Goal: Information Seeking & Learning: Learn about a topic

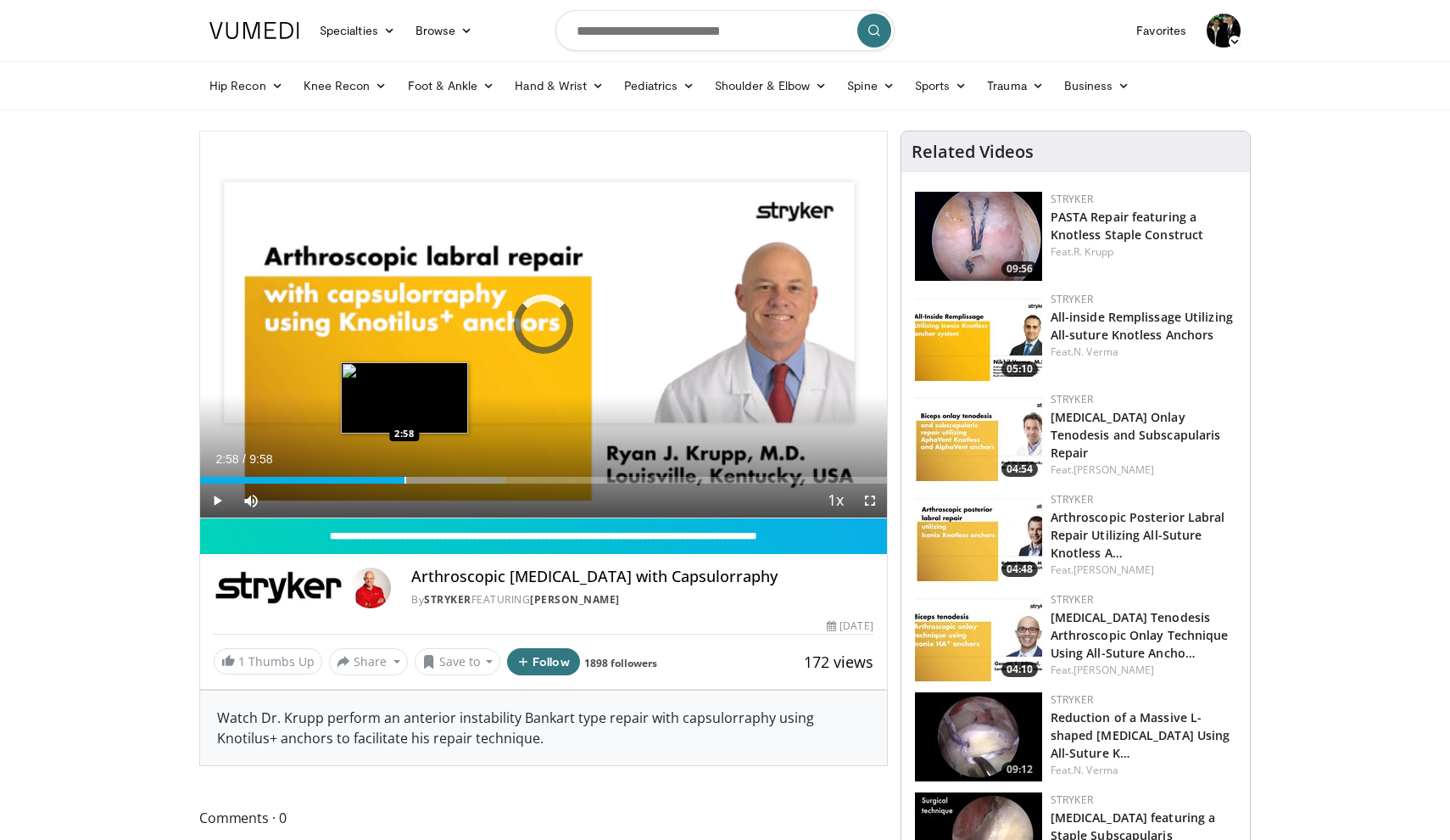
click at [404, 478] on div "Progress Bar" at bounding box center [405, 479] width 2 height 7
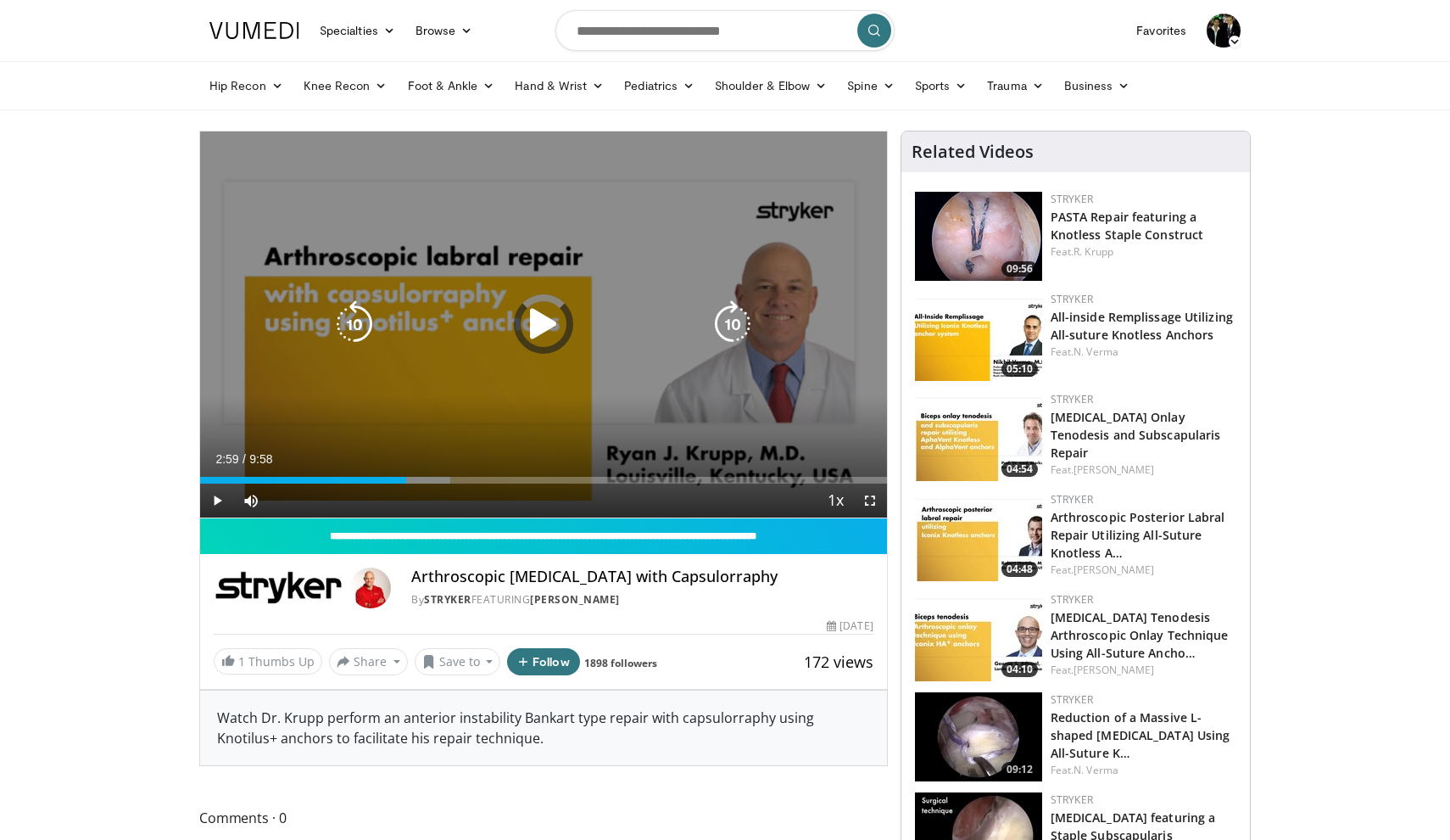
click at [477, 479] on div "Loaded : 36.46% 2:59 4:02" at bounding box center [543, 479] width 687 height 7
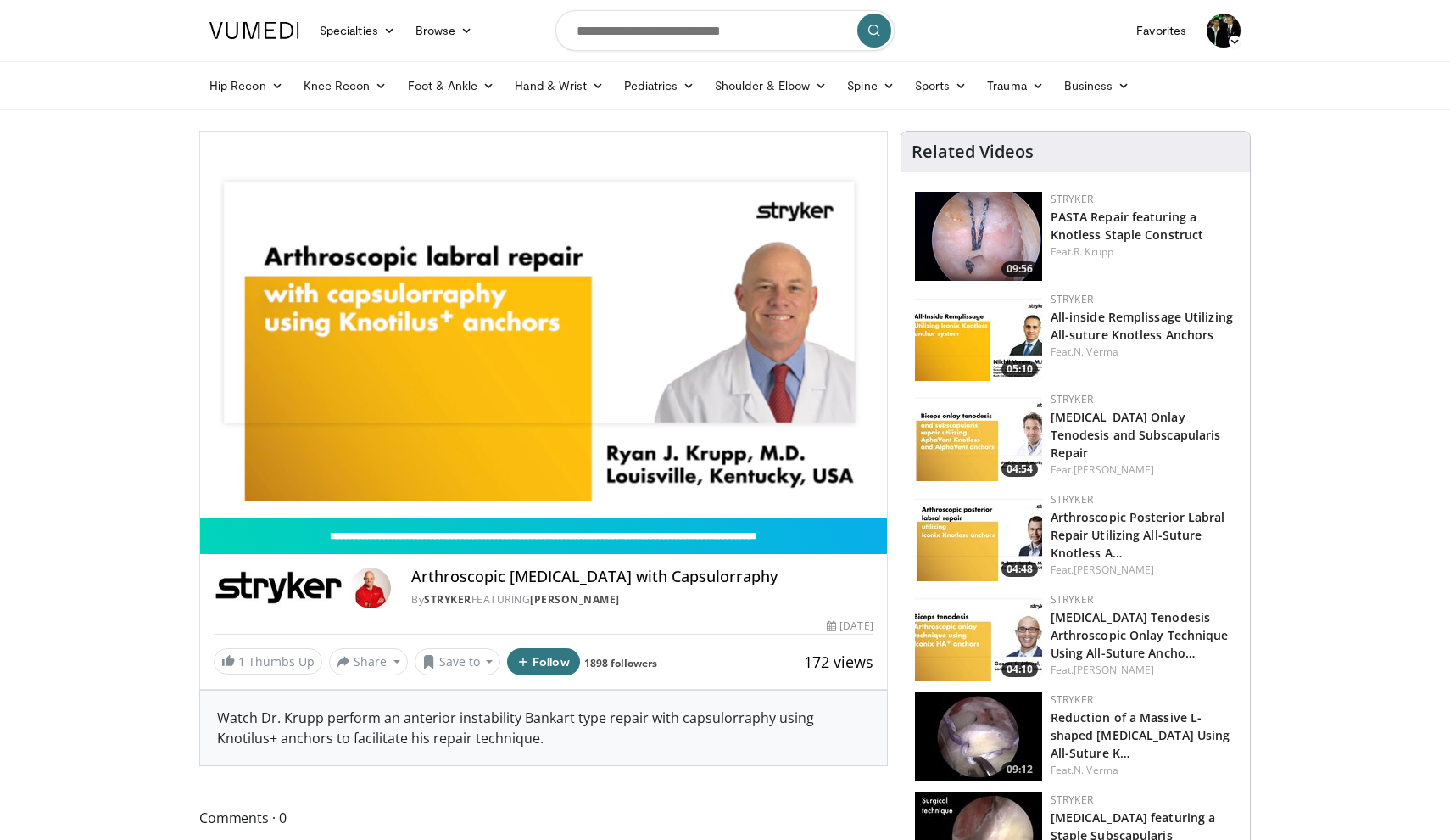
click at [975, 440] on img at bounding box center [978, 436] width 128 height 89
click at [1070, 426] on h3 "Biceps Onlay Tenodesis and Subscapularis Repair" at bounding box center [1143, 434] width 186 height 54
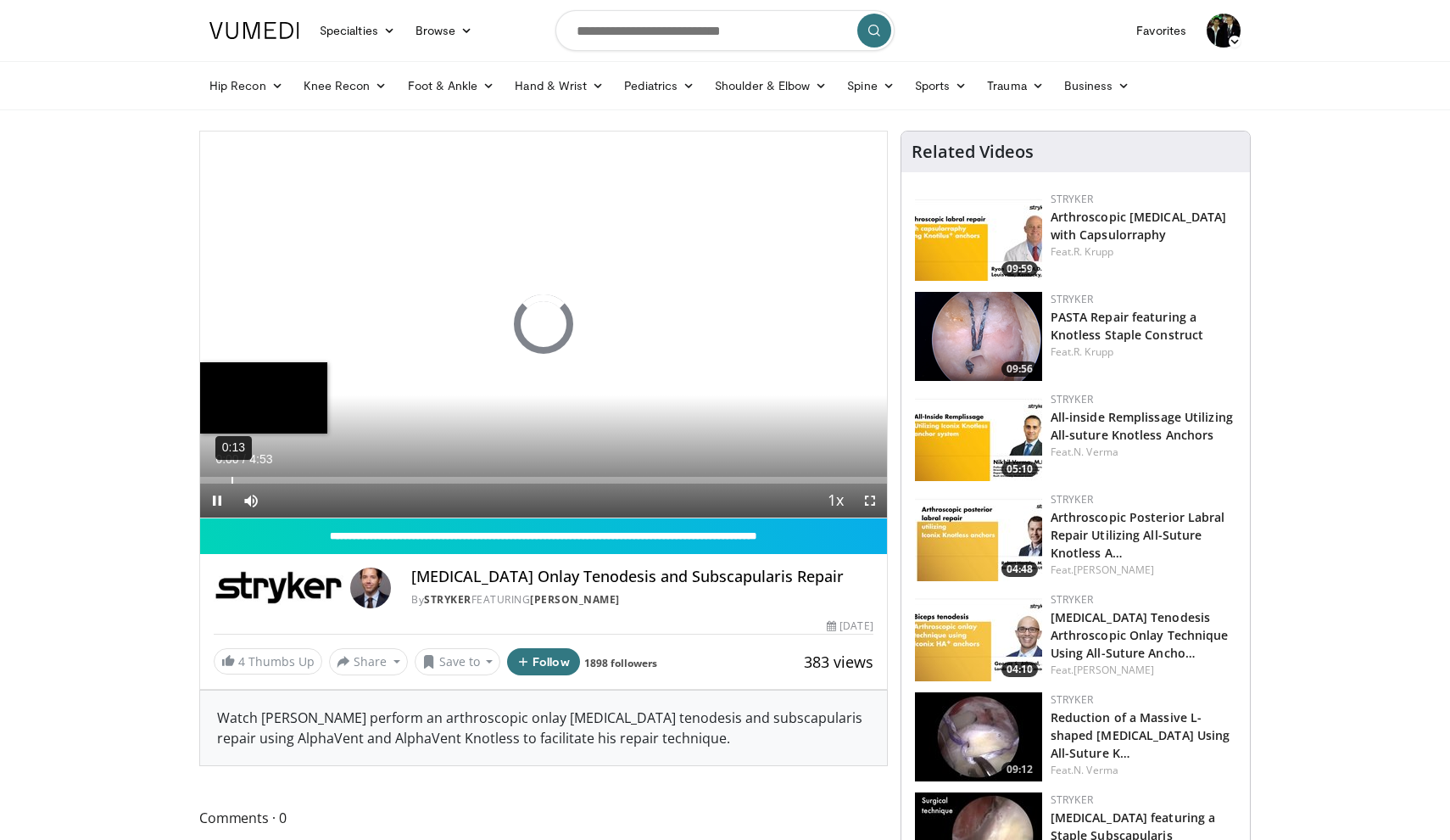
click at [232, 479] on div "0:13" at bounding box center [233, 479] width 2 height 7
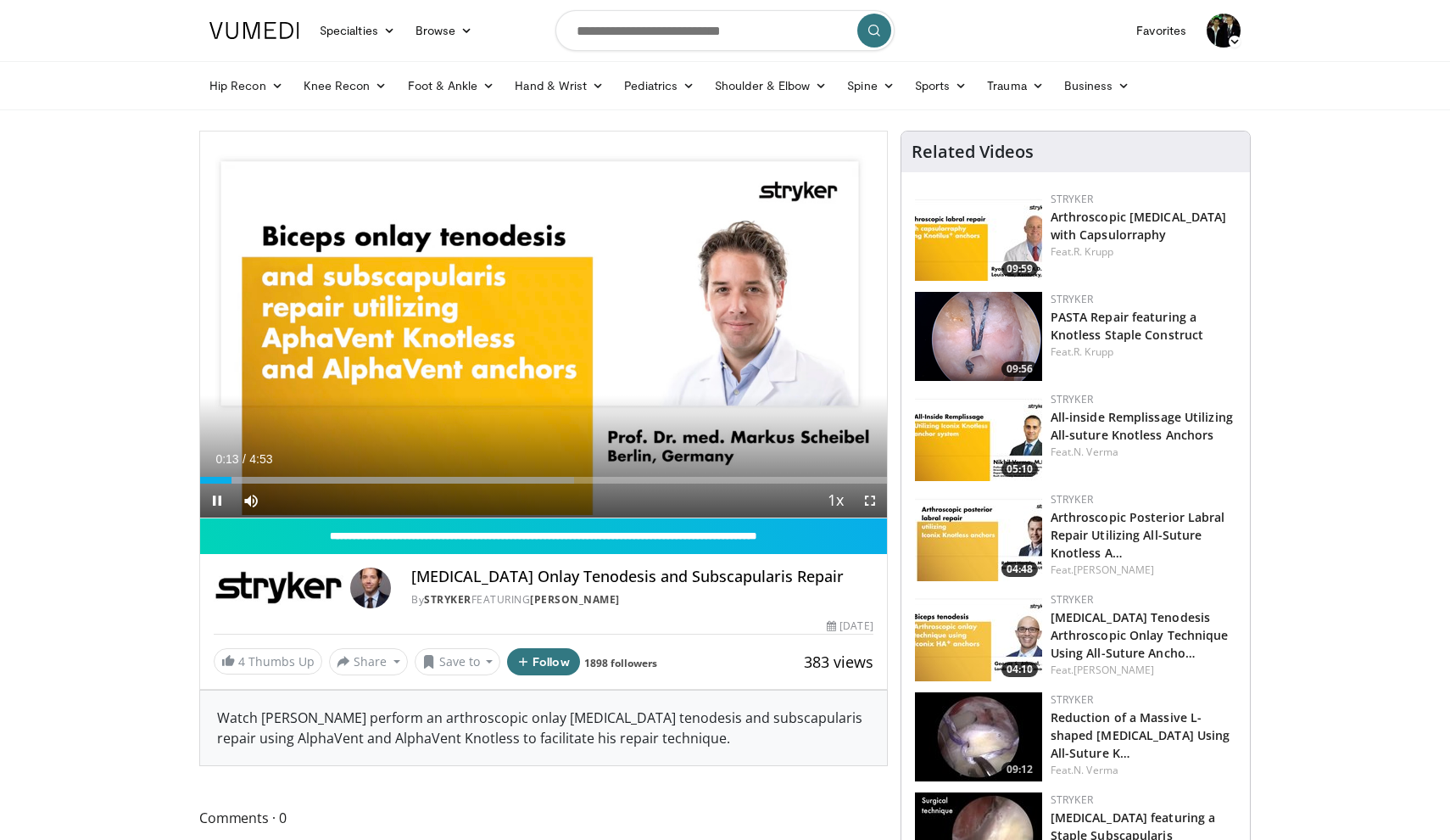
click at [872, 498] on span "Video Player" at bounding box center [870, 500] width 34 height 34
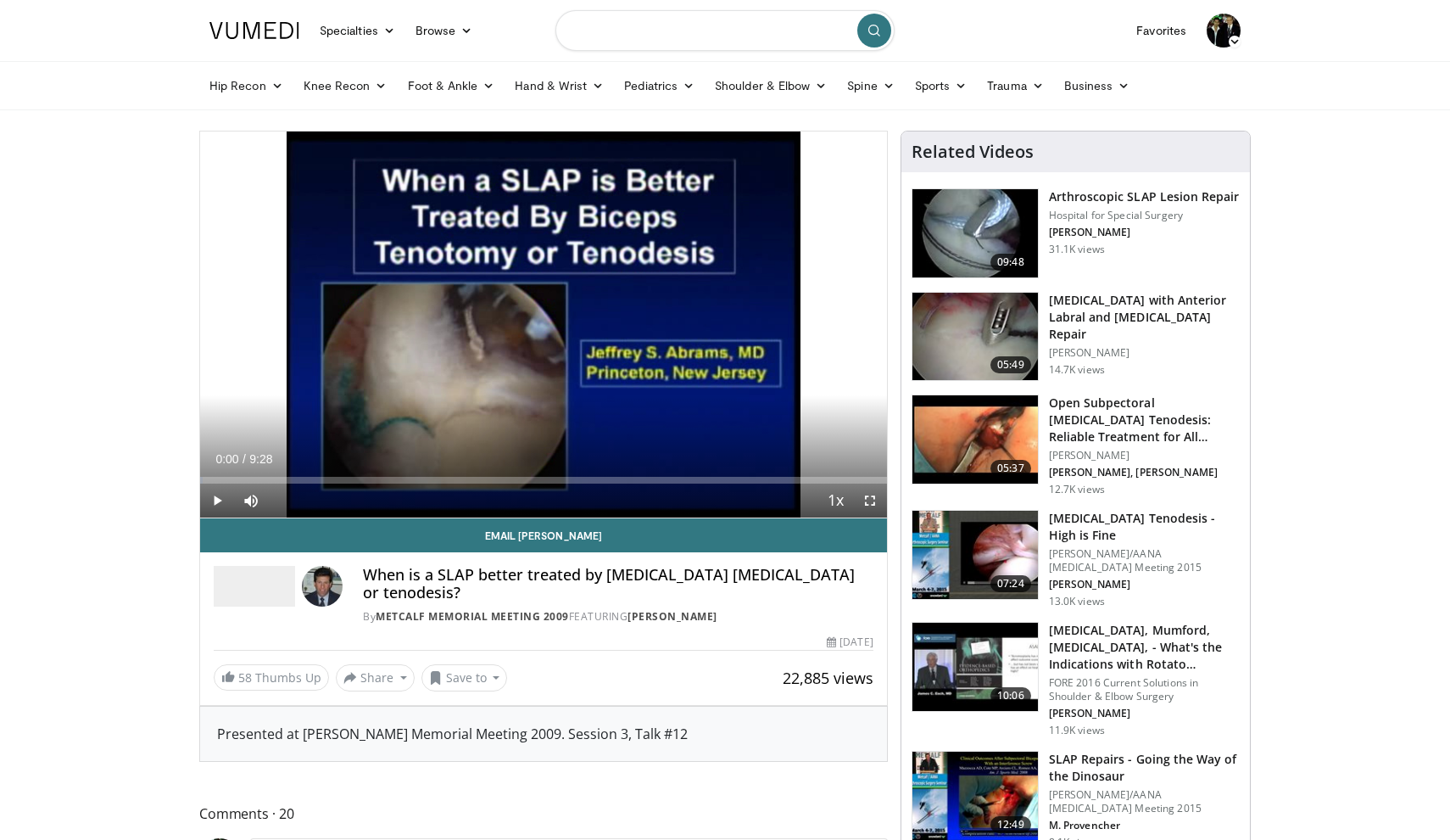
click at [681, 36] on input "Search topics, interventions" at bounding box center [725, 30] width 339 height 41
type input "**********"
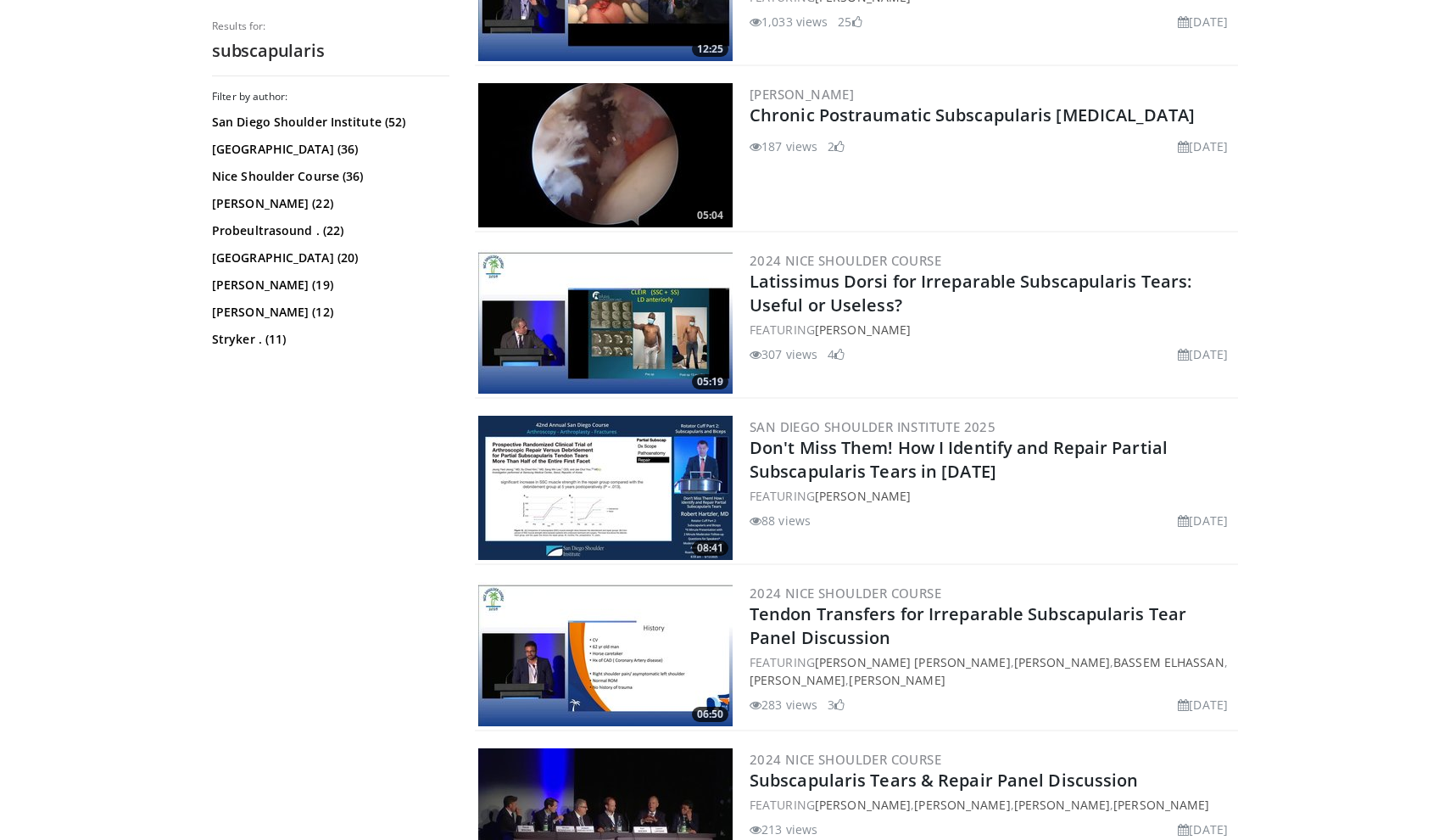
scroll to position [2111, 0]
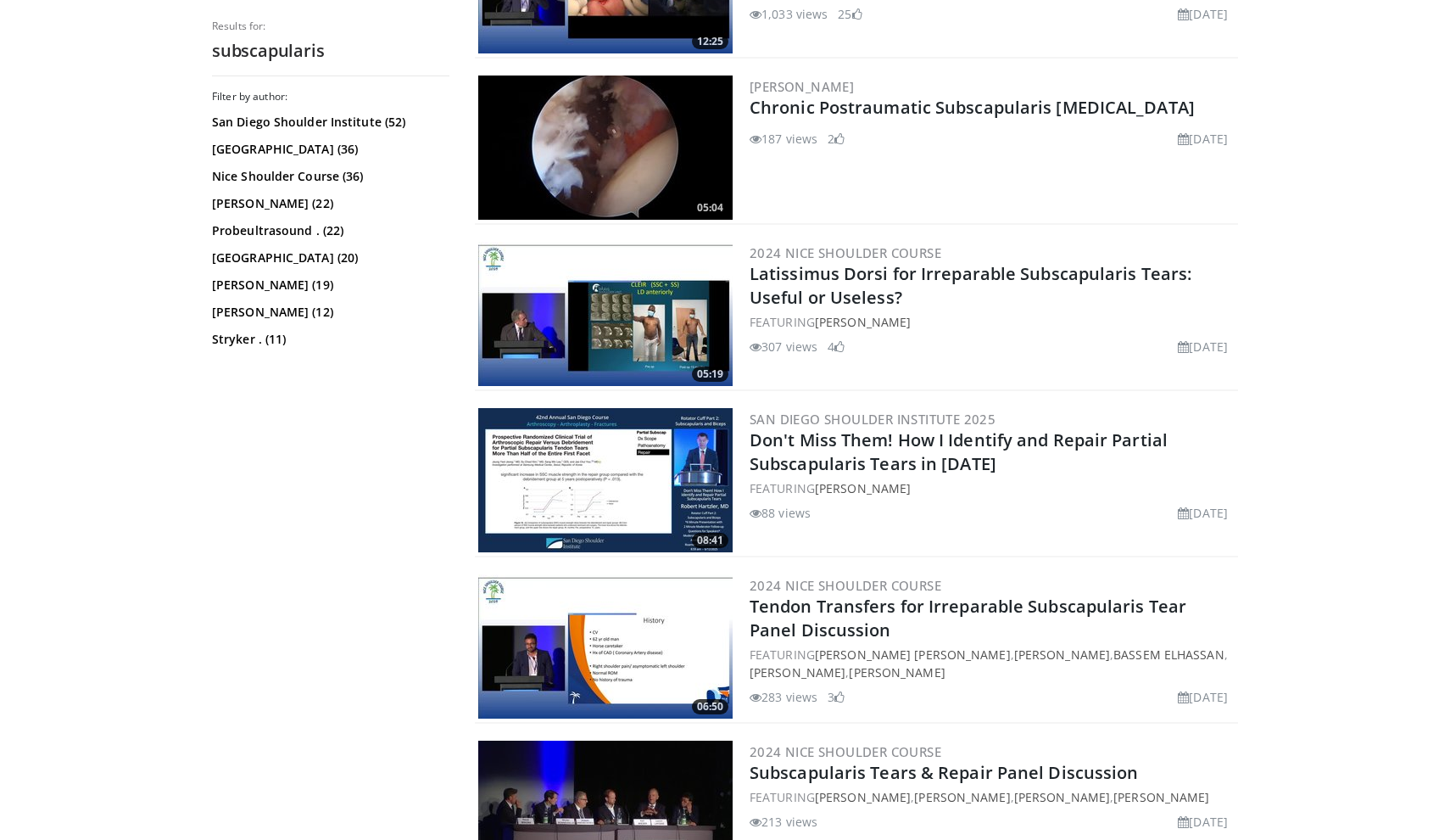
click at [655, 497] on img at bounding box center [605, 480] width 254 height 144
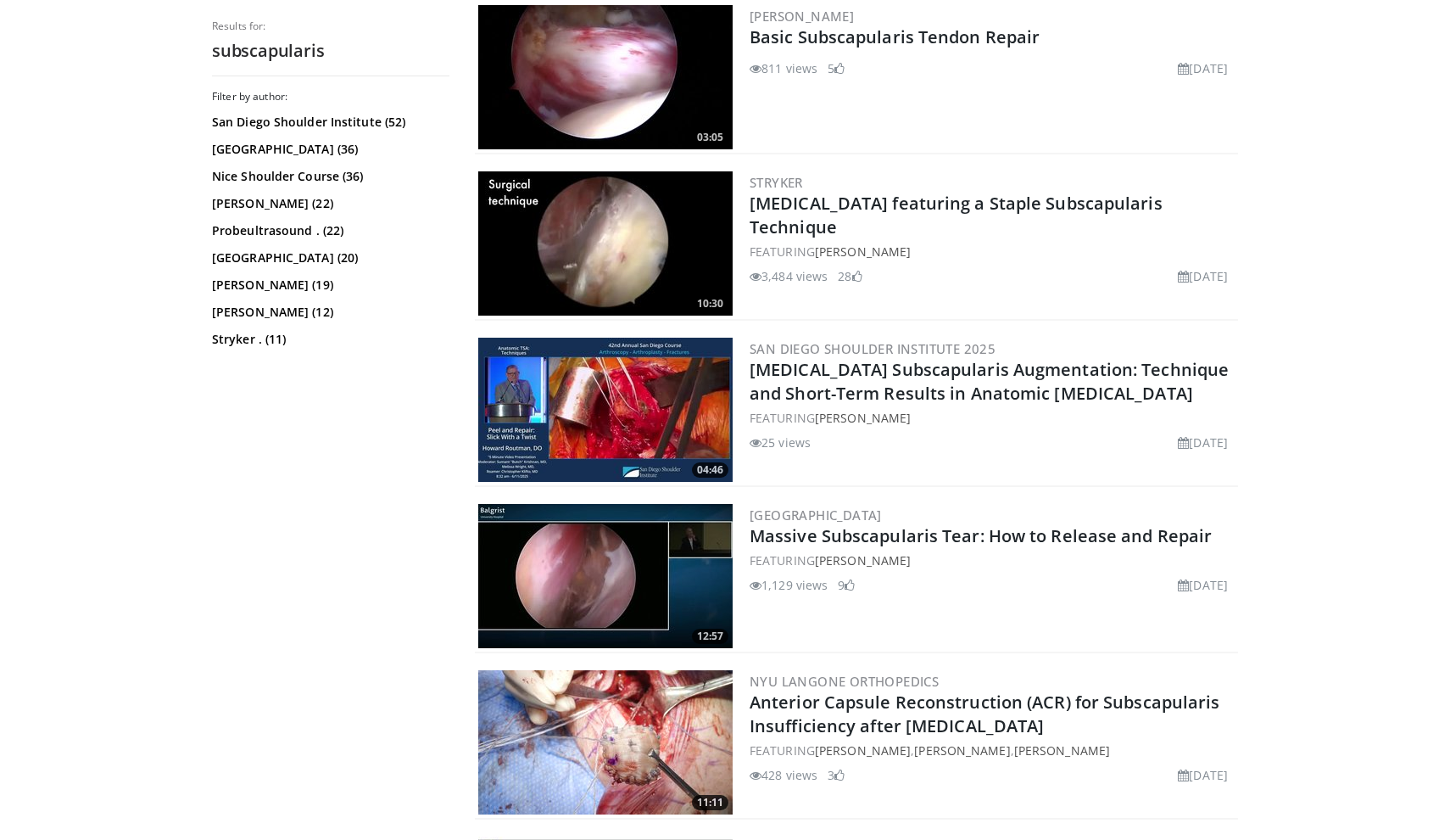
scroll to position [3016, 0]
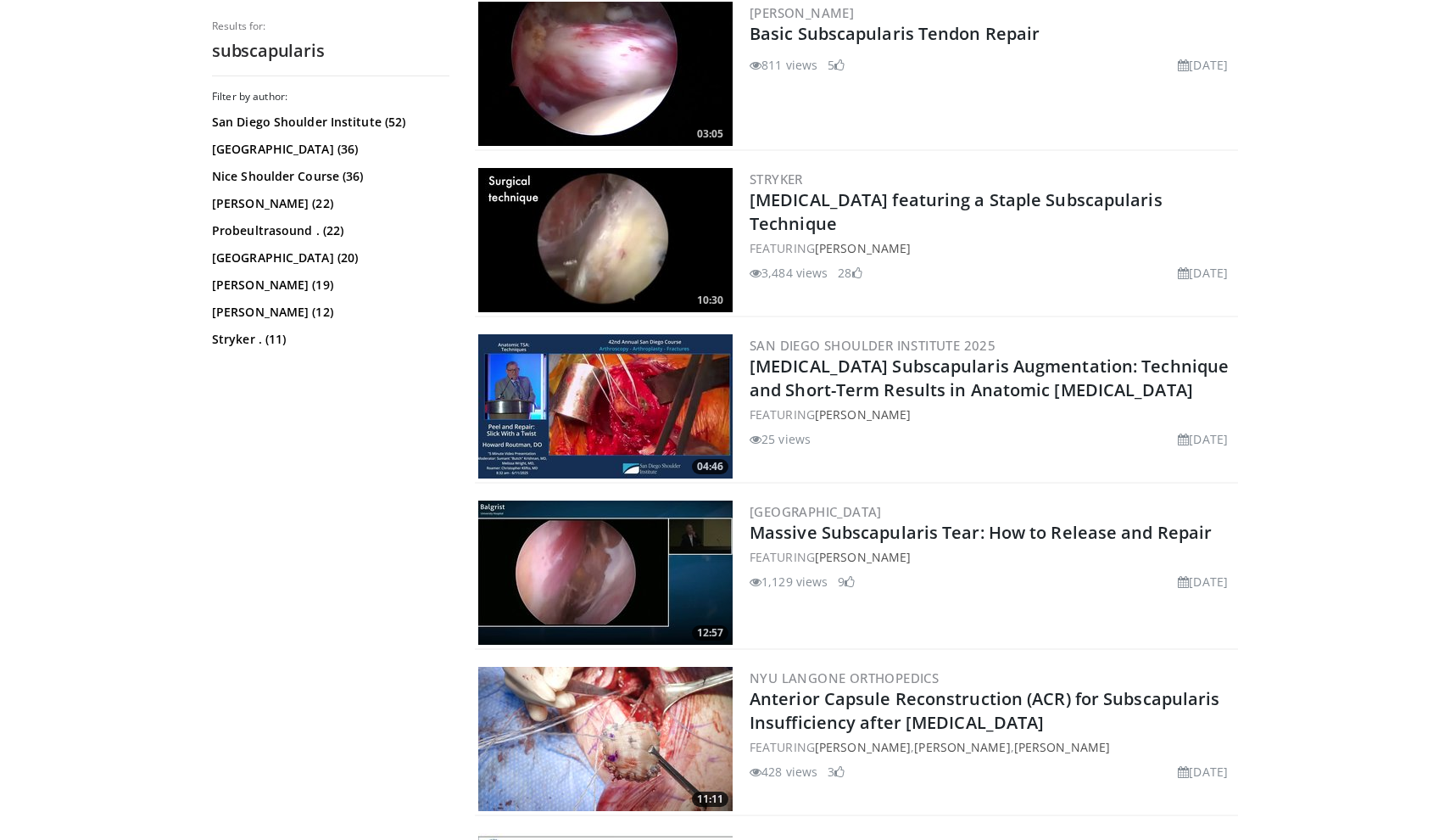
click at [642, 561] on img at bounding box center [605, 573] width 254 height 144
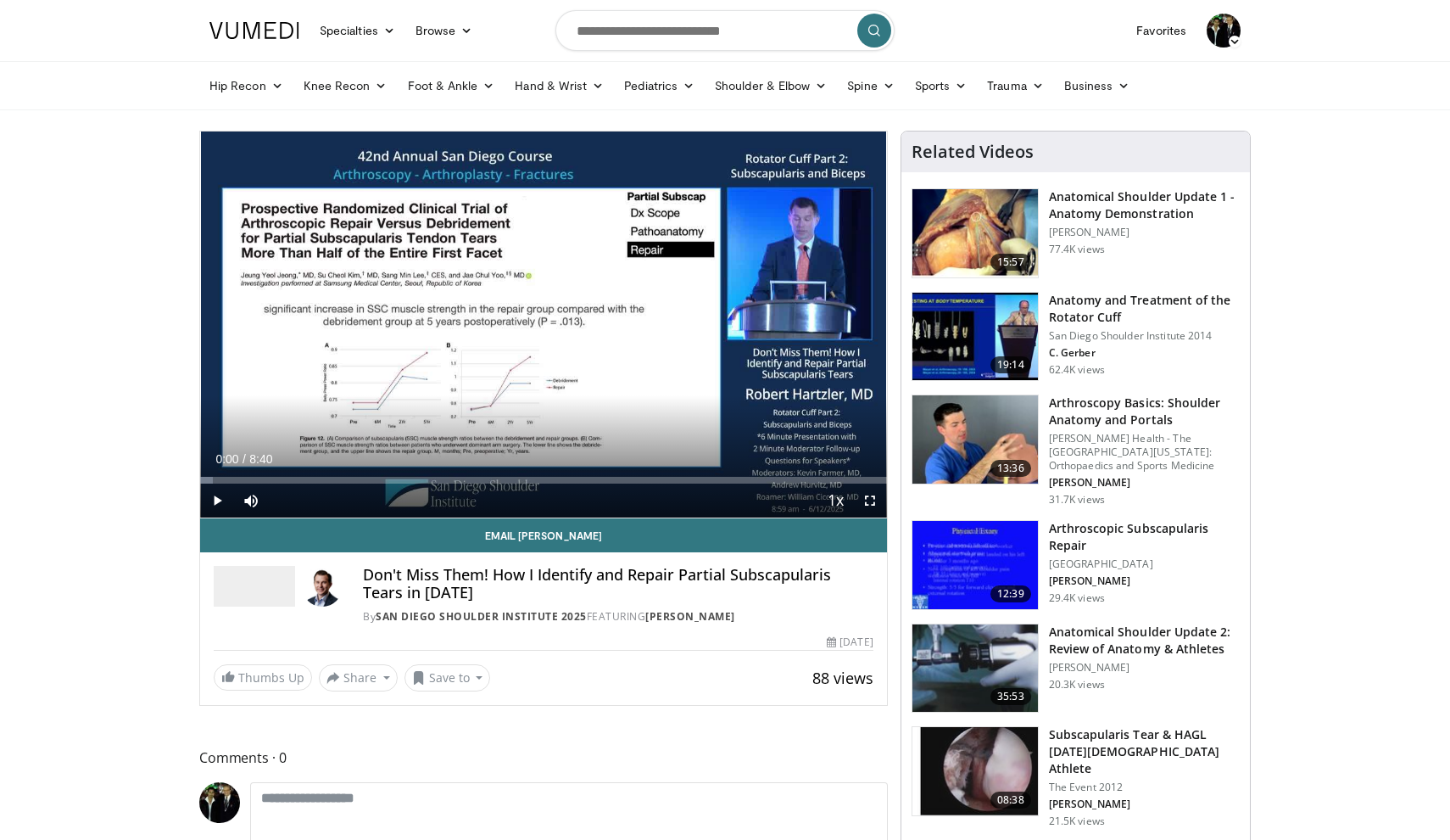
click at [220, 497] on span "Video Player" at bounding box center [216, 500] width 34 height 34
click at [874, 502] on span "Video Player" at bounding box center [870, 500] width 34 height 34
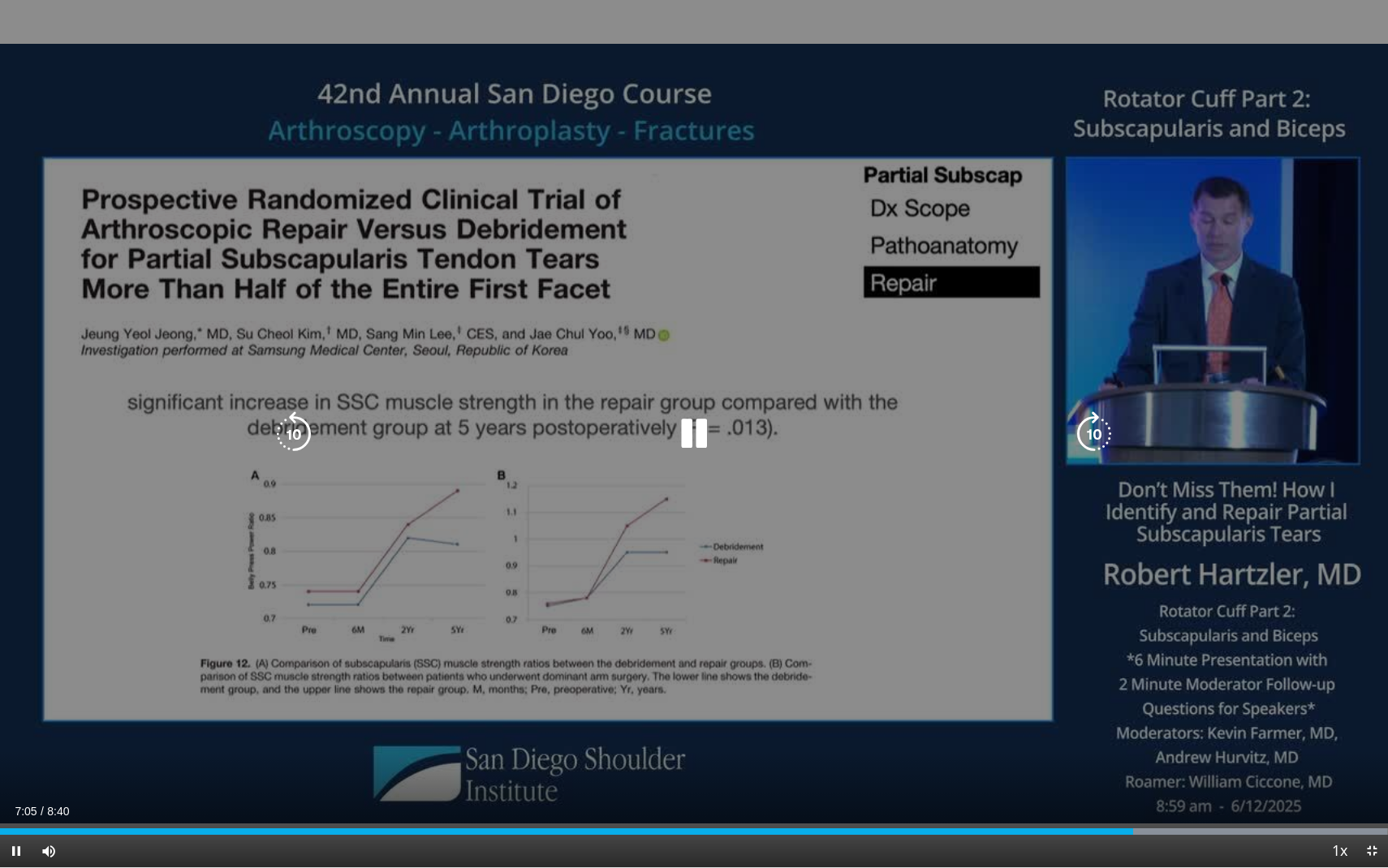
click at [952, 749] on div "10 seconds Tap to unmute" at bounding box center [694, 434] width 1388 height 867
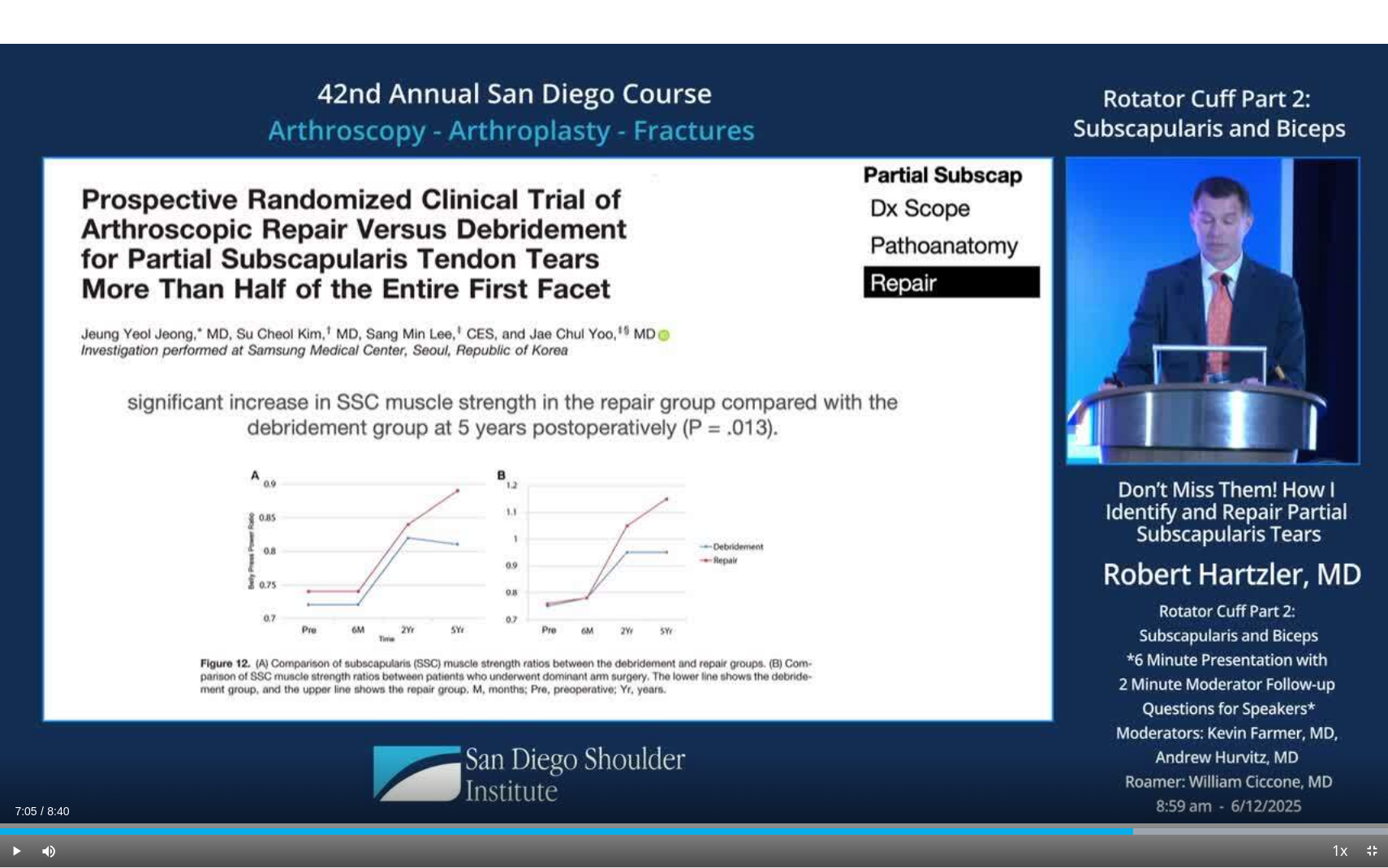
click at [1374, 803] on span "Video Player" at bounding box center [1371, 851] width 33 height 33
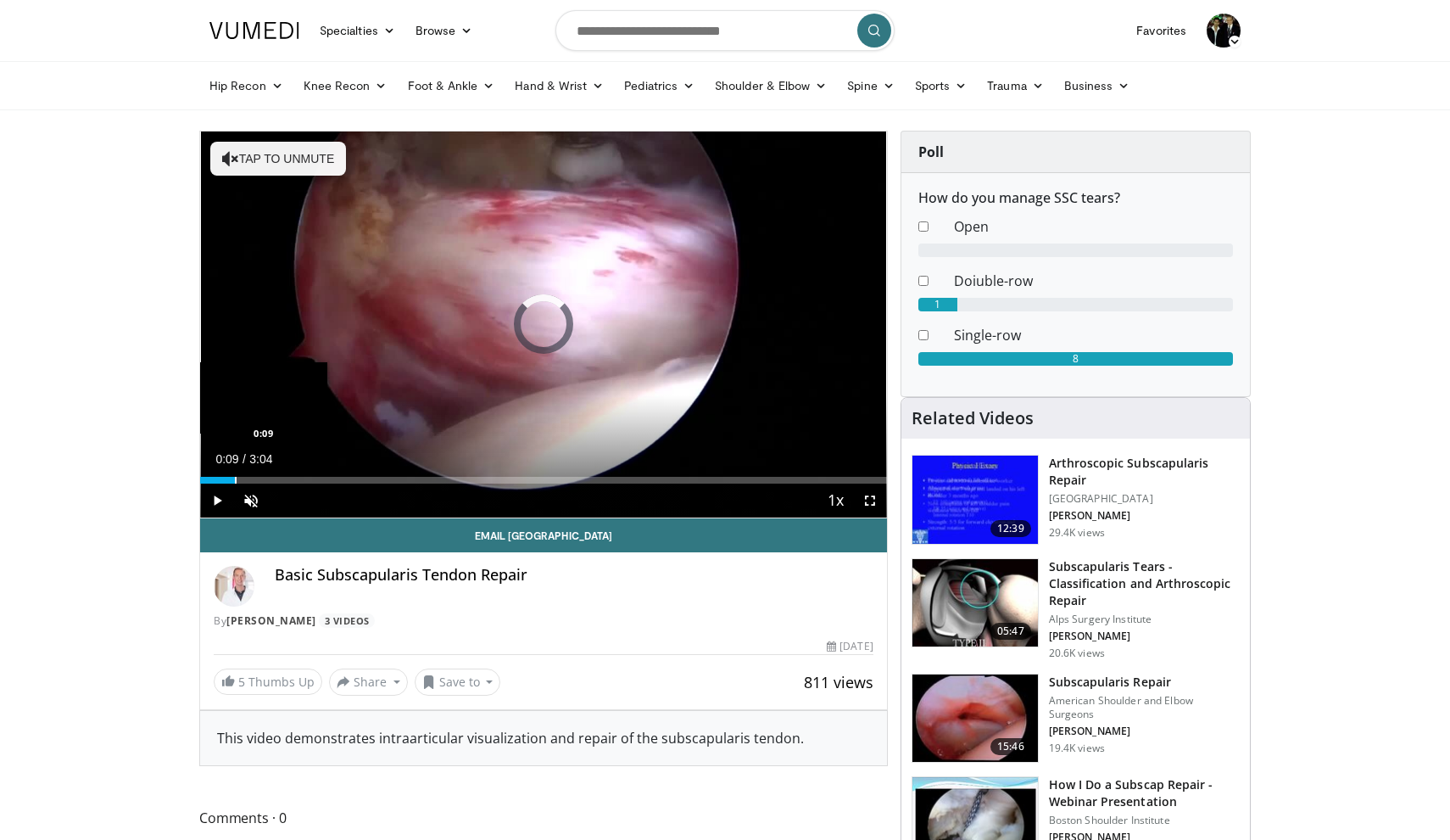
click at [235, 477] on div "Progress Bar" at bounding box center [236, 479] width 2 height 7
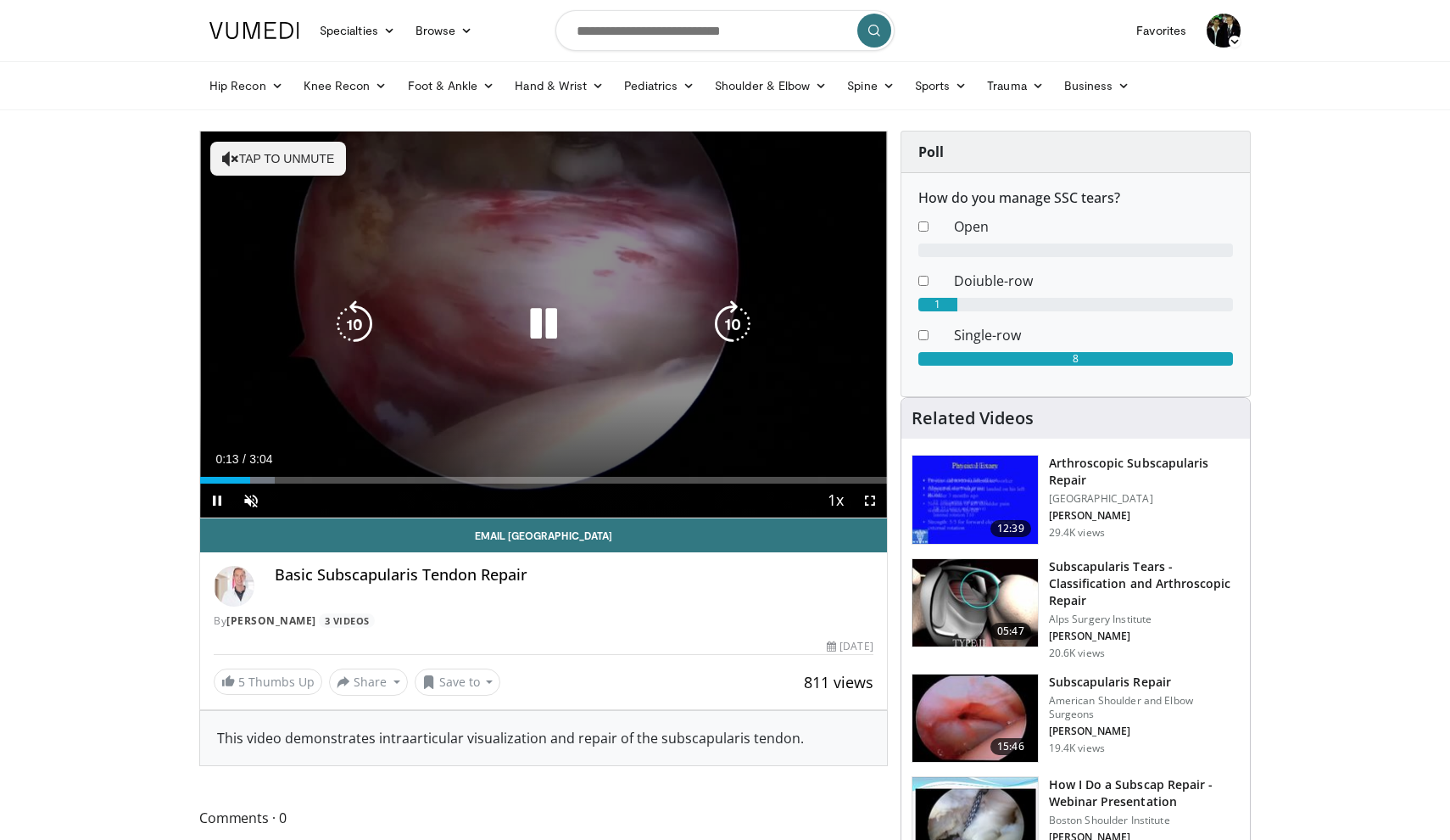
click at [327, 149] on button "Tap to unmute" at bounding box center [278, 158] width 135 height 34
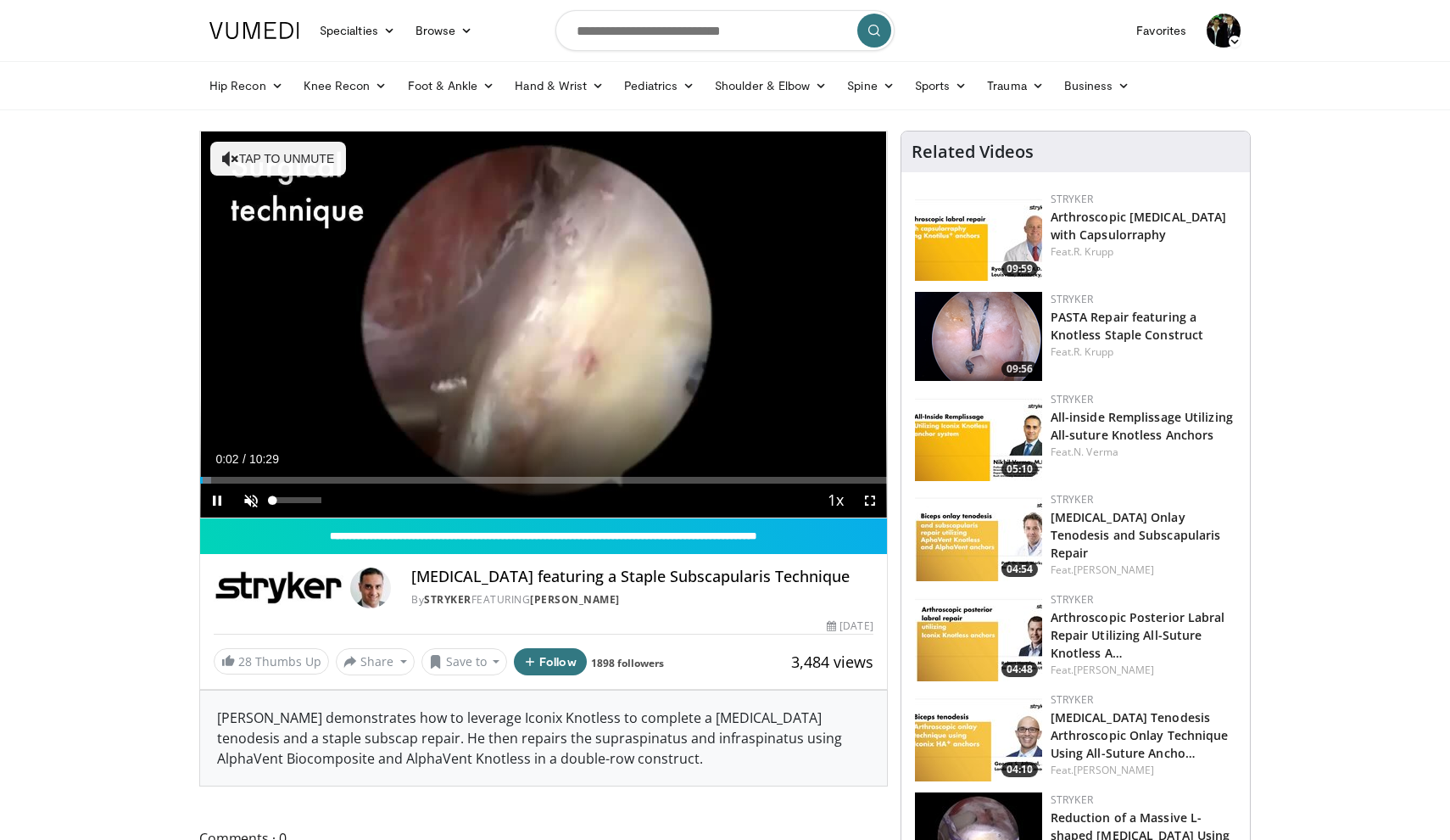
click at [249, 499] on span "Video Player" at bounding box center [250, 500] width 34 height 34
click at [239, 478] on div "Progress Bar" at bounding box center [240, 479] width 2 height 7
click at [866, 507] on span "Video Player" at bounding box center [870, 500] width 34 height 34
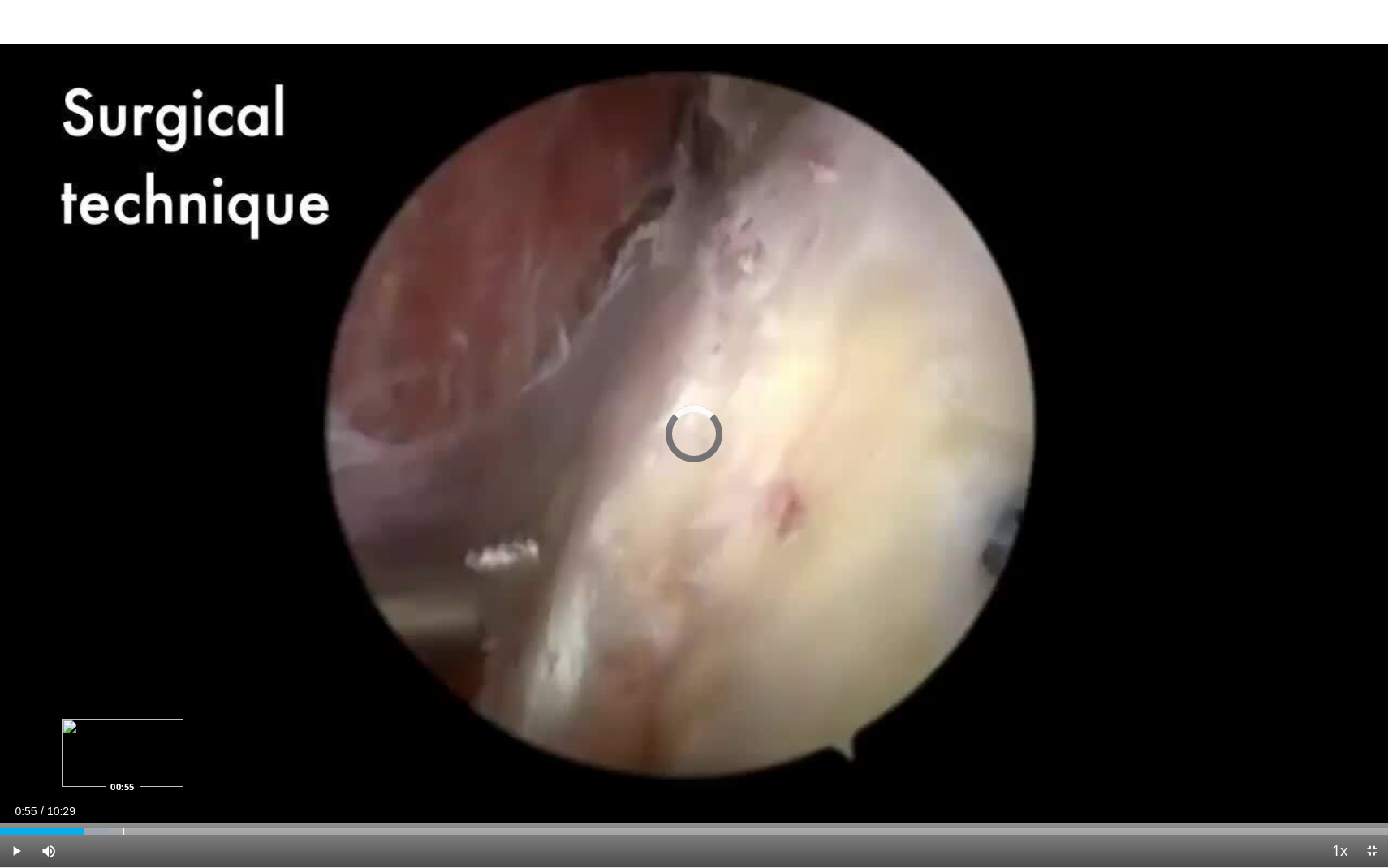
click at [122, 803] on div "Loaded : 7.82% 00:37 00:55" at bounding box center [694, 827] width 1388 height 16
click at [244, 803] on div "Progress Bar" at bounding box center [245, 832] width 2 height 7
click at [473, 803] on div "Loaded : 17.81% 01:52 03:34" at bounding box center [694, 827] width 1388 height 16
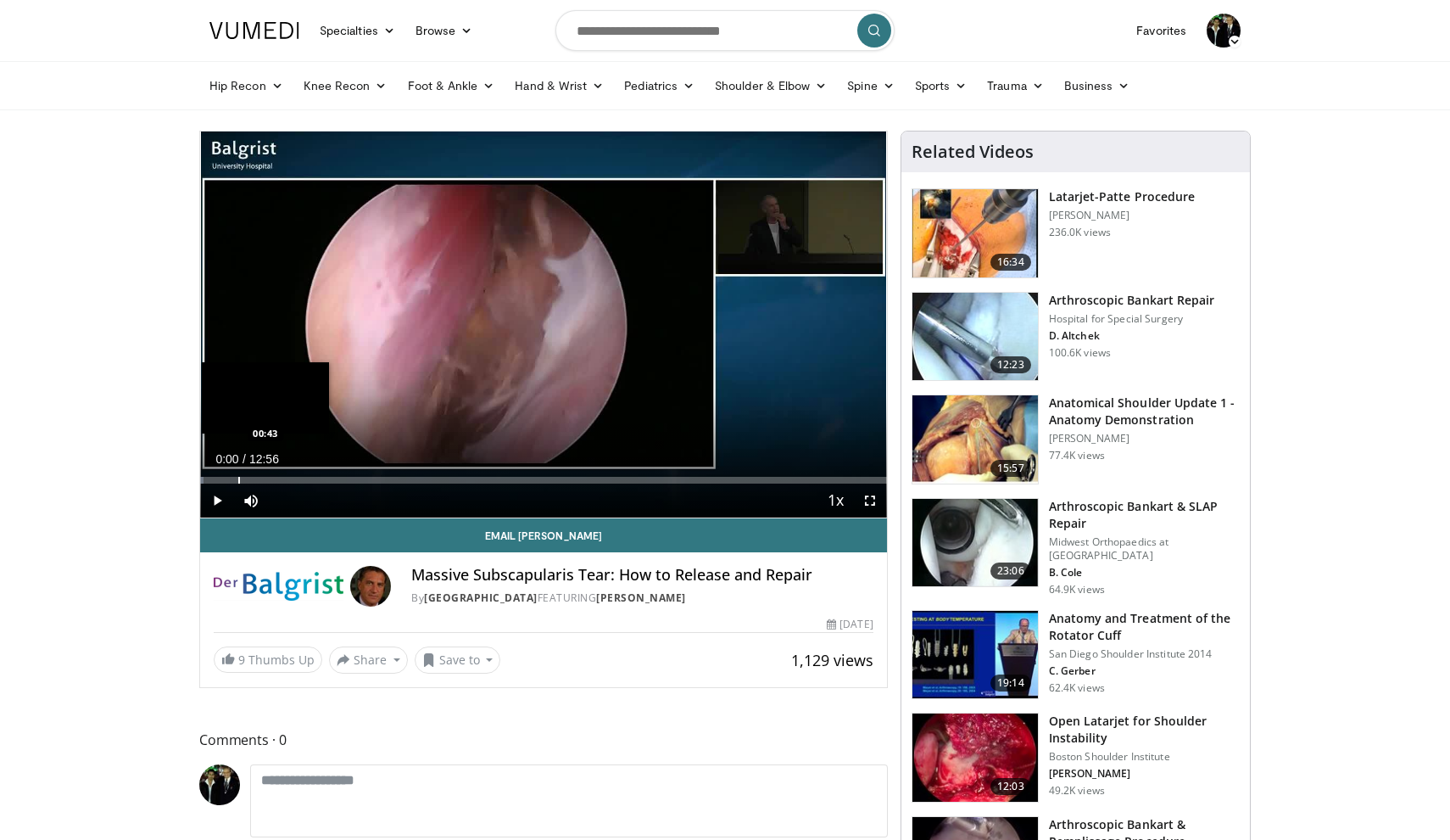
click at [239, 480] on div "Progress Bar" at bounding box center [240, 479] width 2 height 7
click at [280, 475] on div "Loaded : 5.92% 00:43 01:30" at bounding box center [543, 476] width 687 height 17
click at [262, 477] on div "Progress Bar" at bounding box center [263, 479] width 2 height 7
click at [872, 502] on span "Video Player" at bounding box center [870, 500] width 34 height 34
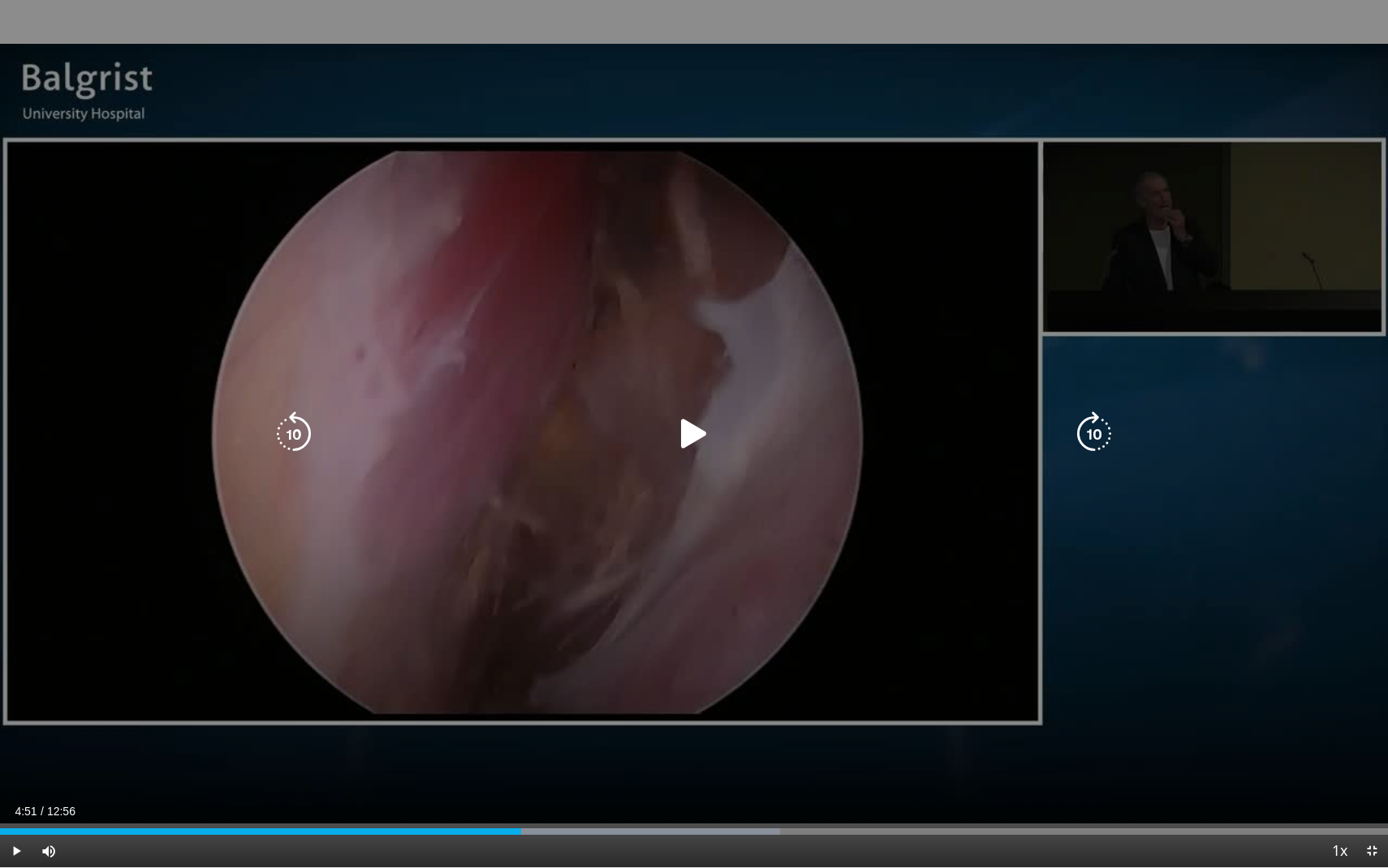
click at [705, 428] on icon "Video Player" at bounding box center [694, 434] width 46 height 46
click at [696, 472] on div "10 seconds Tap to unmute" at bounding box center [694, 434] width 1388 height 867
click at [686, 427] on icon "Video Player" at bounding box center [694, 434] width 46 height 46
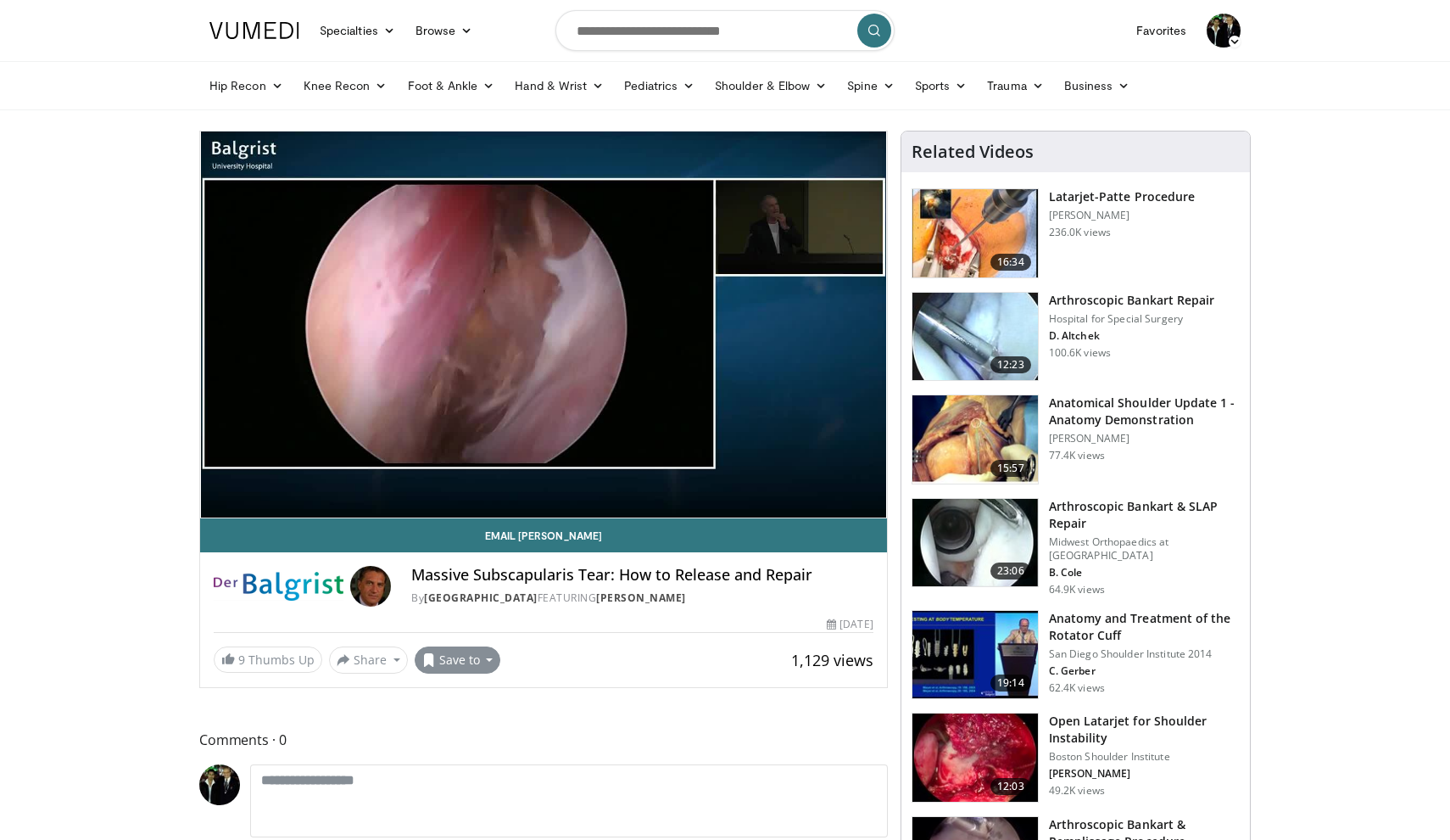
click at [467, 663] on button "Save to" at bounding box center [458, 660] width 87 height 27
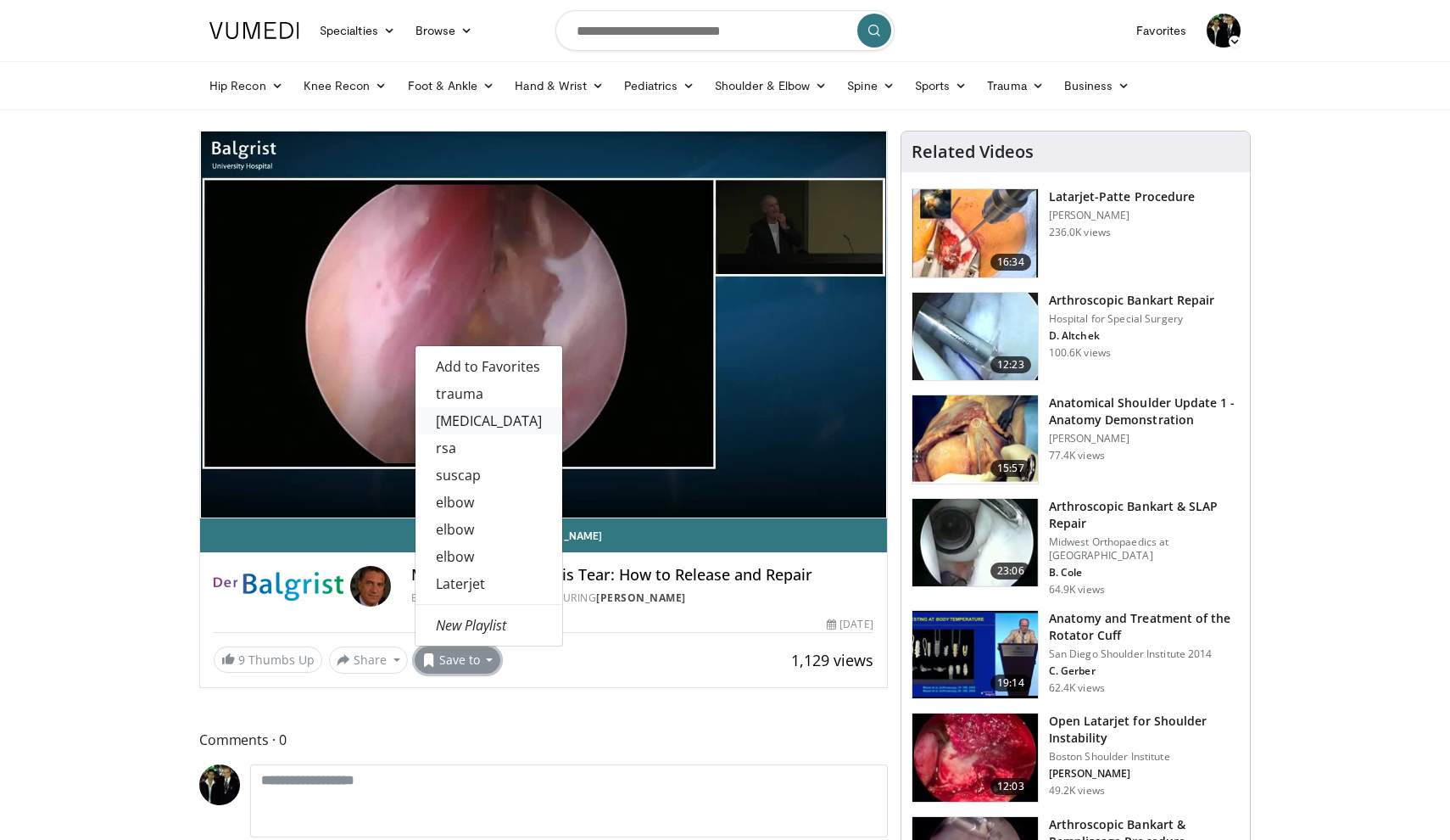
click at [488, 432] on link "[MEDICAL_DATA]" at bounding box center [488, 421] width 147 height 27
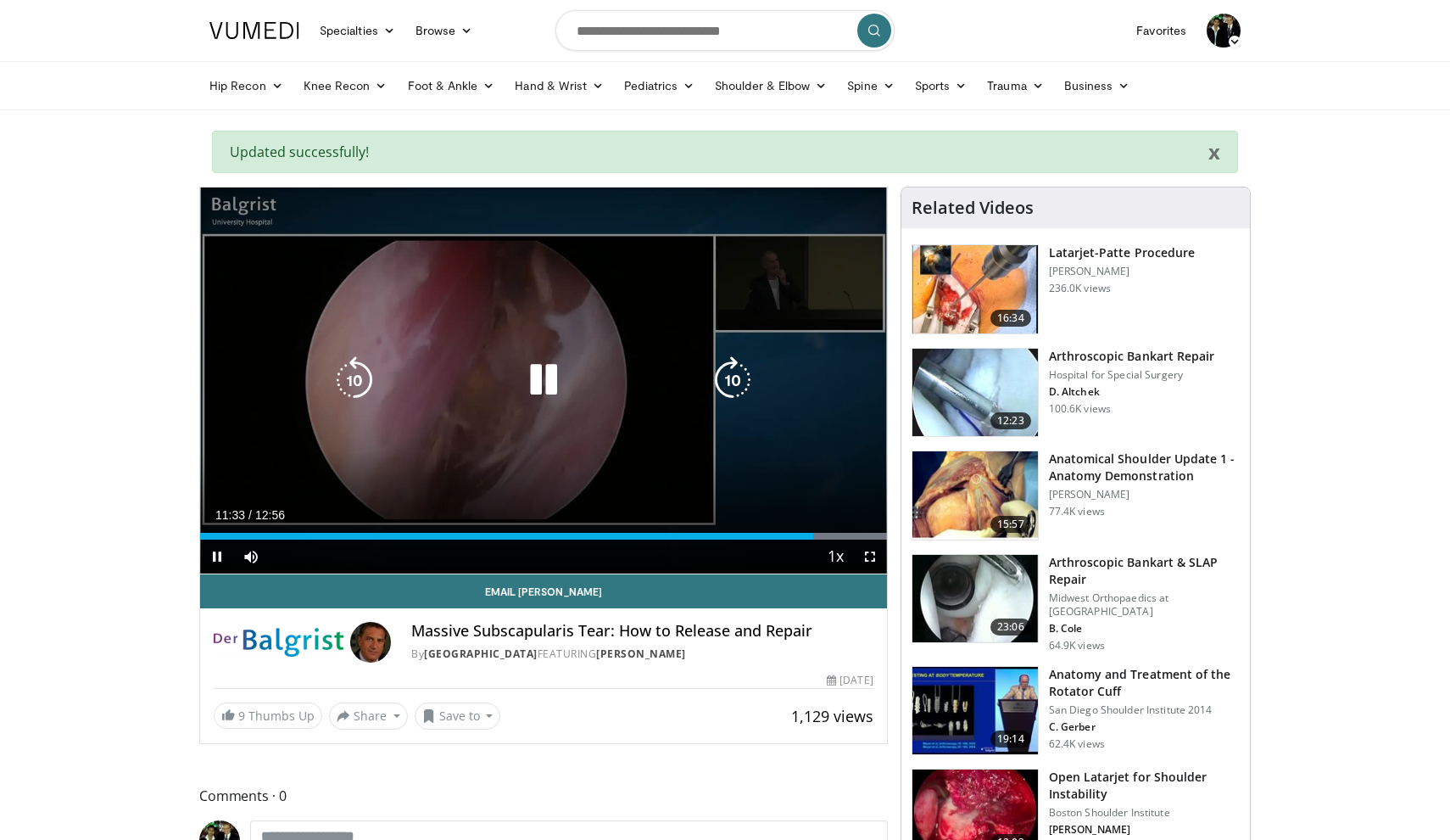
click at [705, 361] on div "10 seconds Tap to unmute" at bounding box center [543, 380] width 687 height 386
